Goal: Information Seeking & Learning: Check status

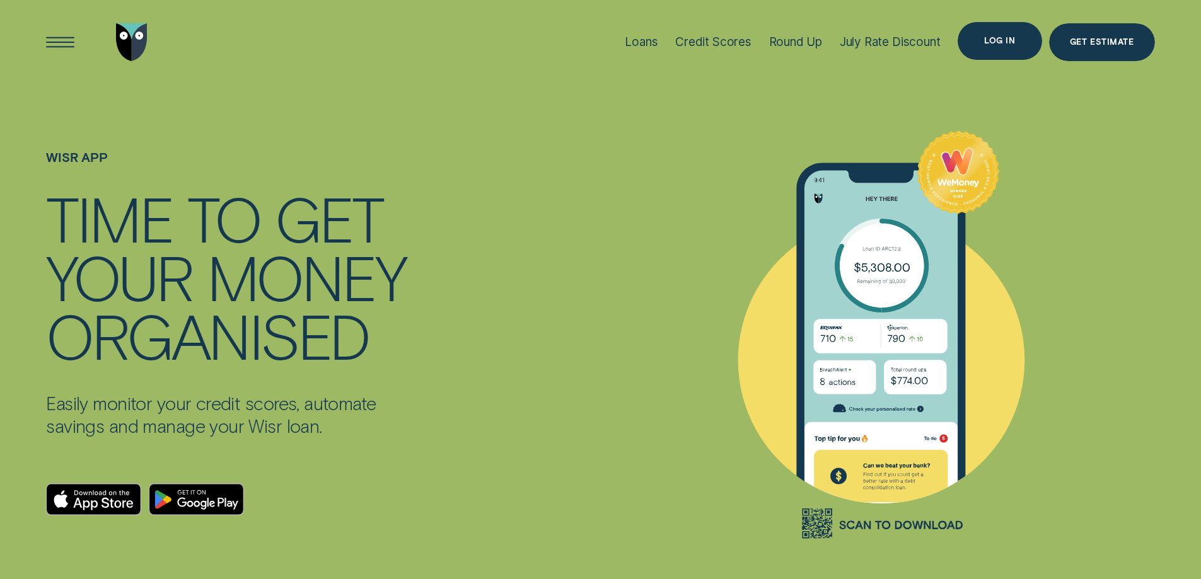
click at [1008, 47] on div "Log in" at bounding box center [999, 41] width 84 height 38
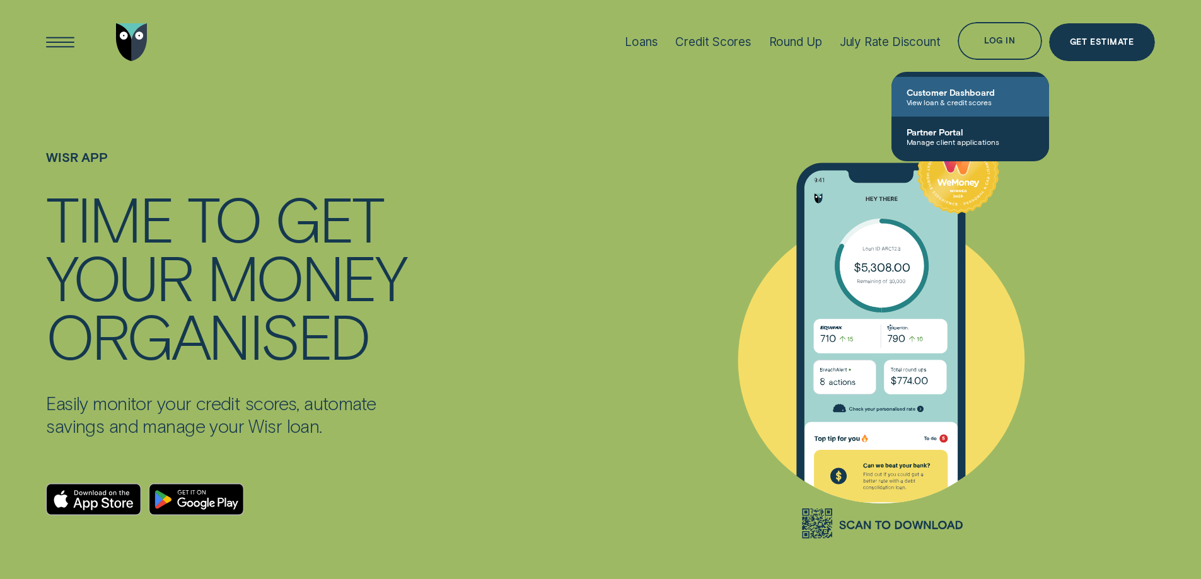
click at [951, 100] on span "View loan & credit scores" at bounding box center [969, 102] width 127 height 9
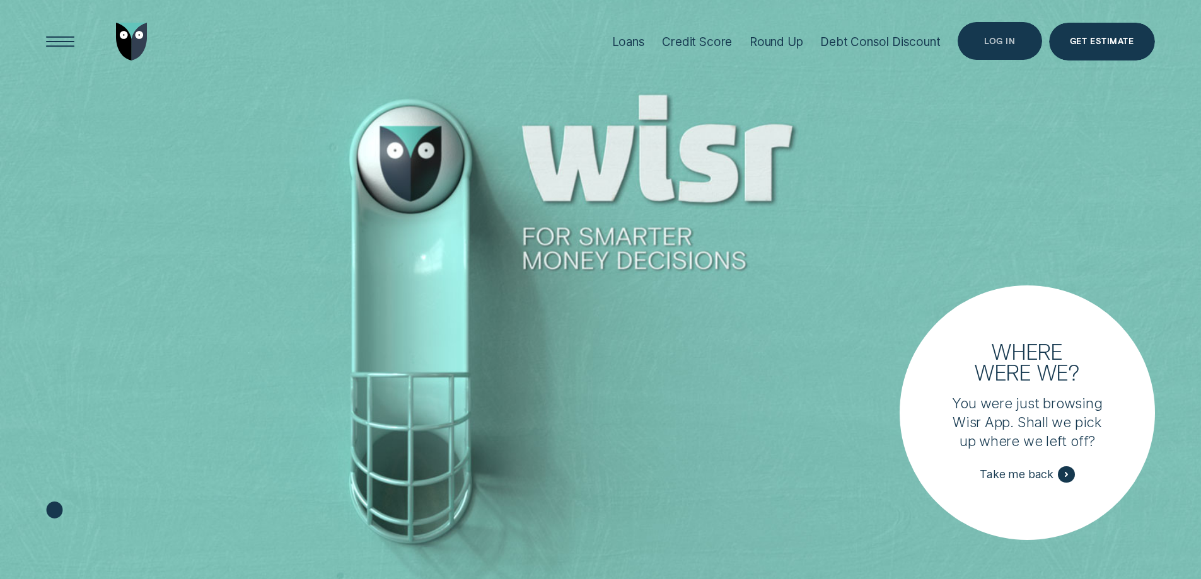
click at [995, 40] on div "Log in" at bounding box center [999, 42] width 31 height 8
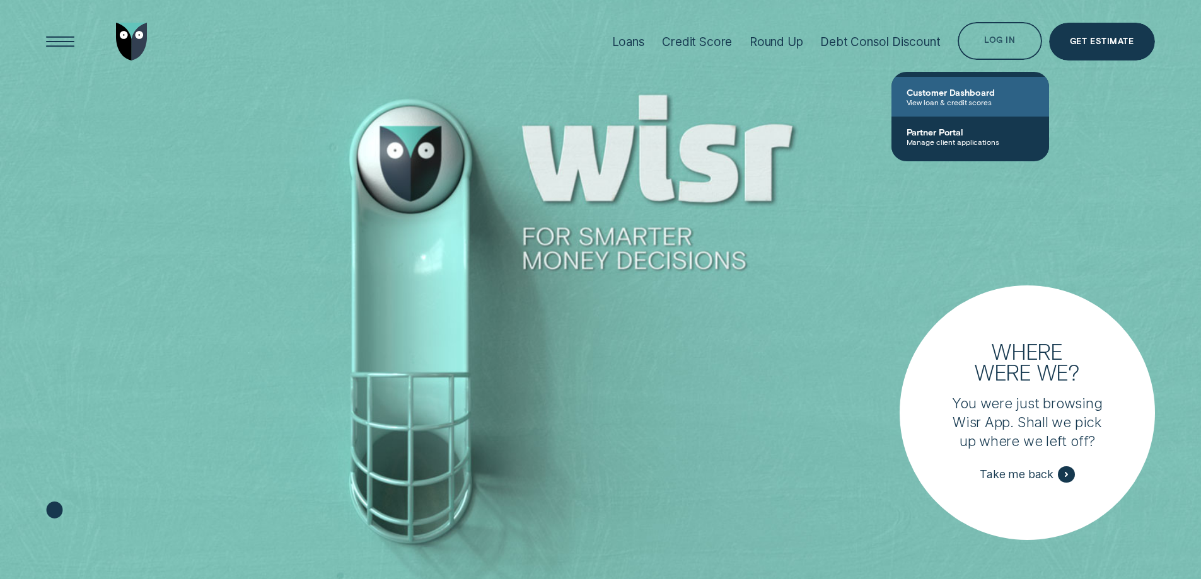
click at [960, 98] on span "View loan & credit scores" at bounding box center [969, 102] width 127 height 9
